Goal: Navigation & Orientation: Find specific page/section

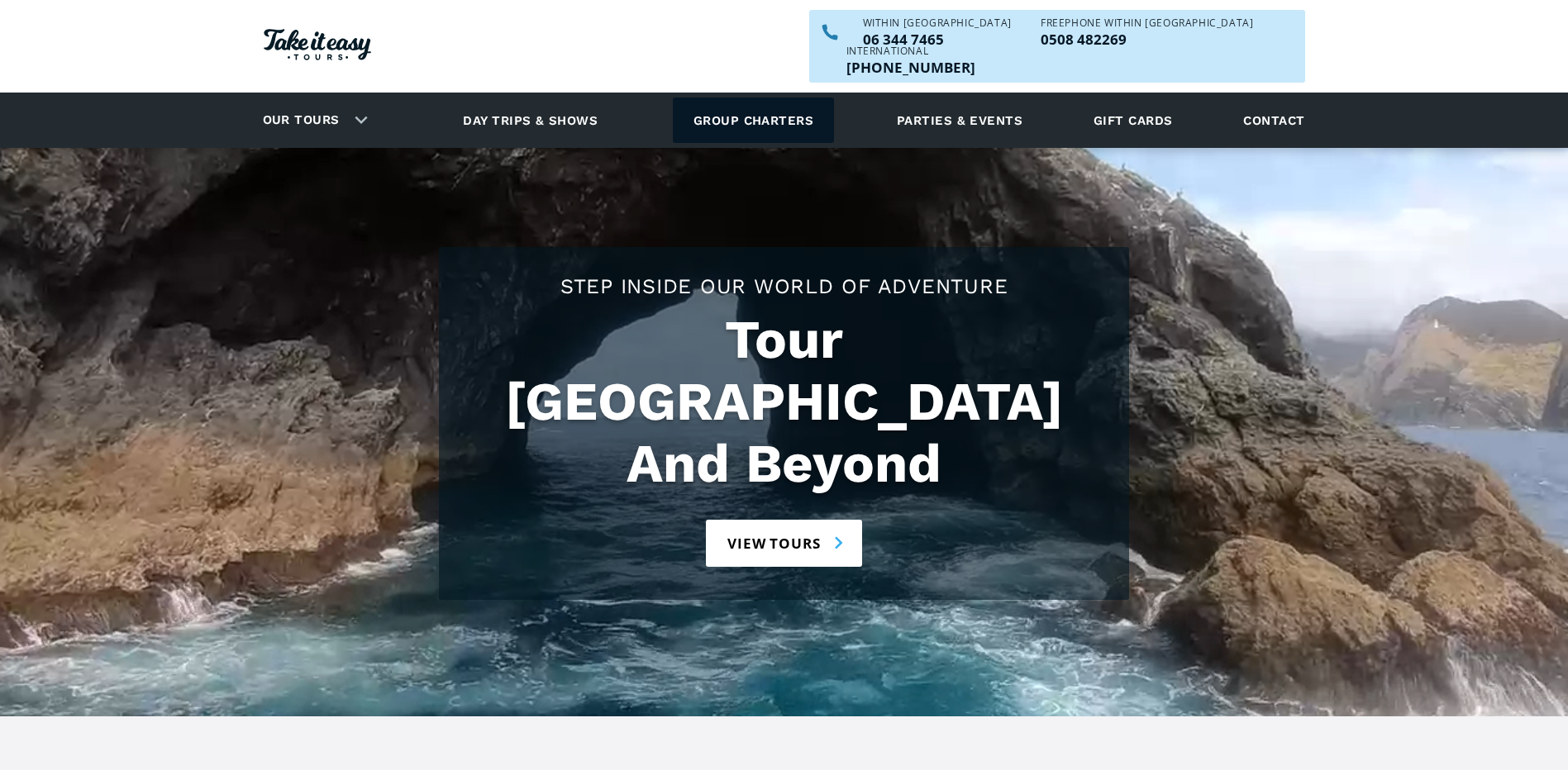
click at [752, 98] on link "Group charters" at bounding box center [752, 120] width 161 height 45
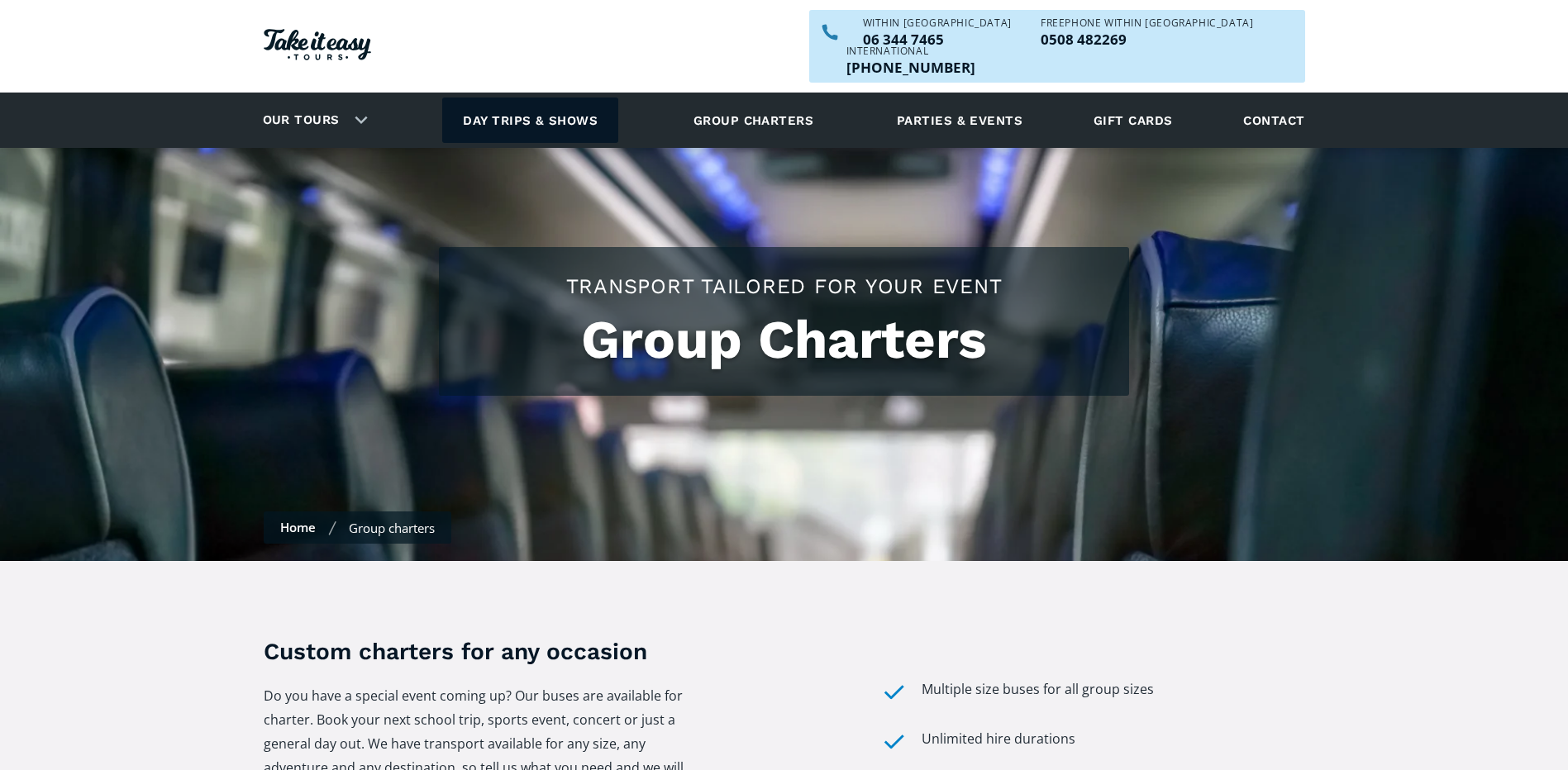
click at [528, 98] on link "Day trips & shows" at bounding box center [530, 120] width 176 height 45
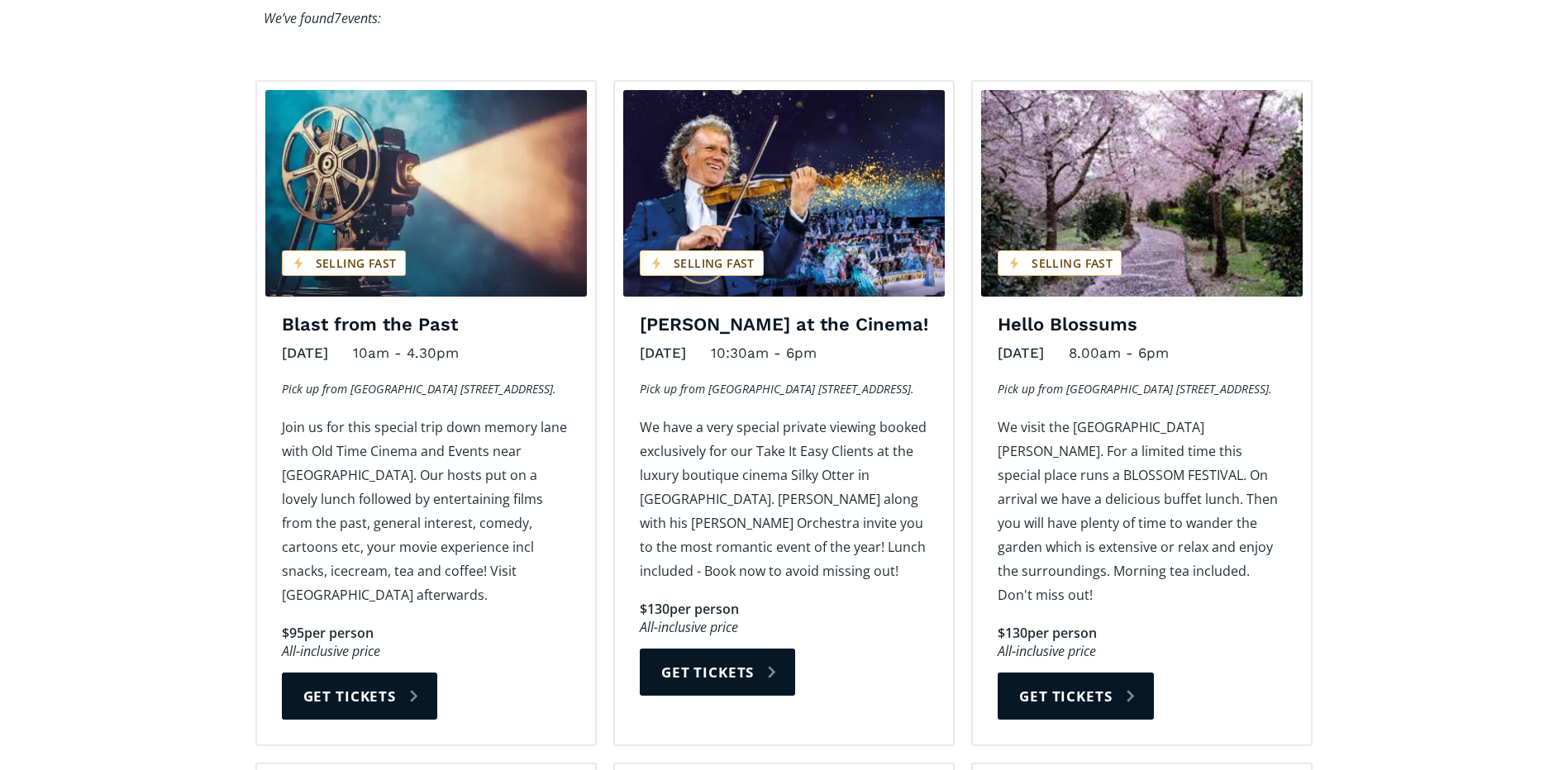
scroll to position [781, 0]
